Goal: Information Seeking & Learning: Learn about a topic

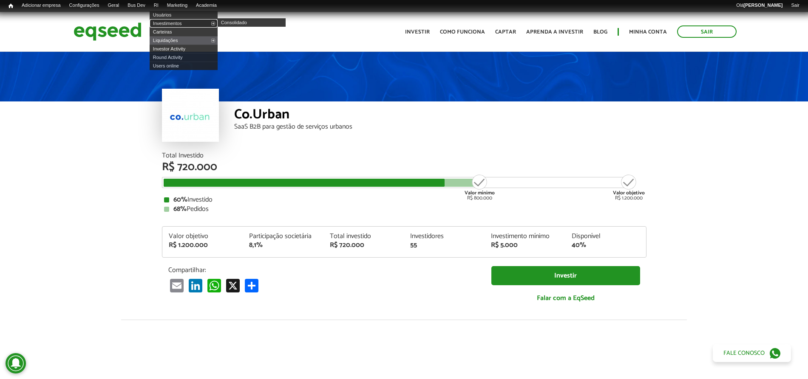
click at [177, 23] on link "Investimentos" at bounding box center [184, 23] width 68 height 8
click at [181, 27] on link "Investimentos" at bounding box center [184, 23] width 68 height 8
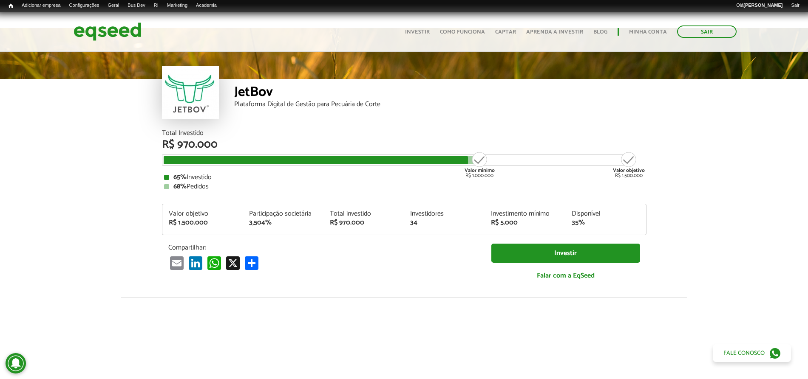
scroll to position [29, 0]
